Goal: Information Seeking & Learning: Learn about a topic

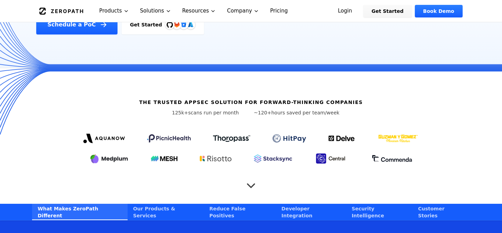
scroll to position [184, 0]
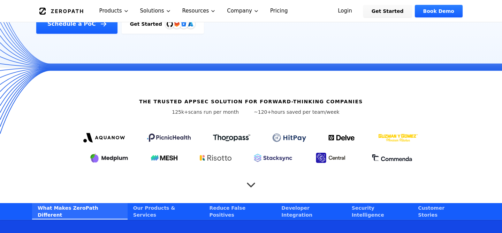
click at [252, 175] on icon "Scroll to next section" at bounding box center [251, 182] width 14 height 14
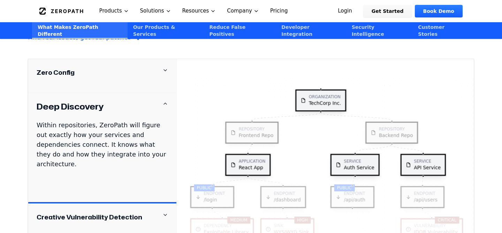
scroll to position [708, 0]
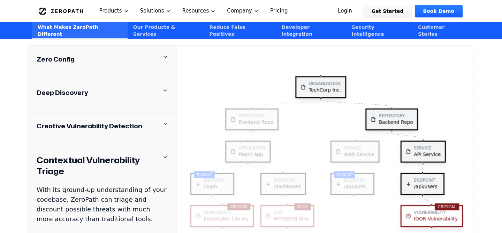
click at [140, 178] on div "Zero Config Deep Discovery Creative Vulnerability Detection Contextual Vulnerab…" at bounding box center [102, 152] width 148 height 212
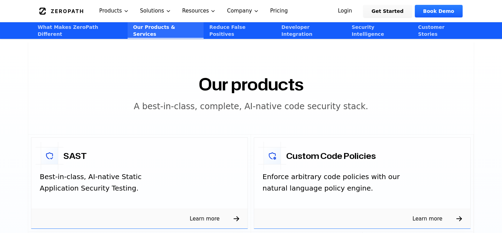
scroll to position [976, 0]
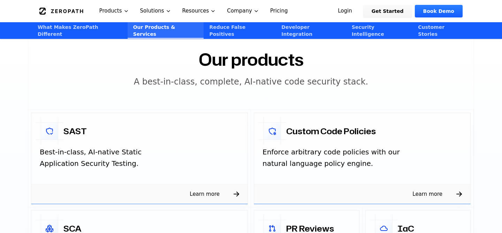
click at [432, 184] on div "Learn more" at bounding box center [362, 194] width 216 height 20
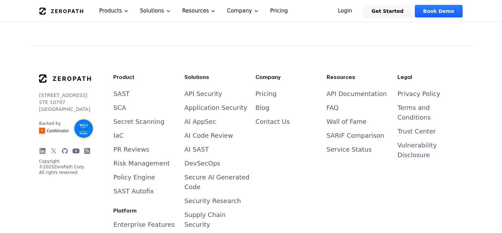
scroll to position [1502, 0]
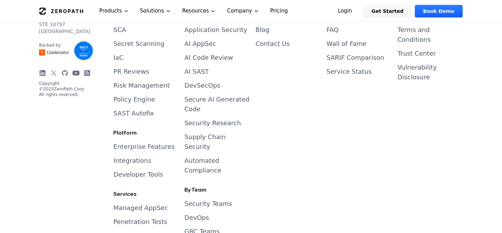
scroll to position [2912, 0]
